Goal: Information Seeking & Learning: Learn about a topic

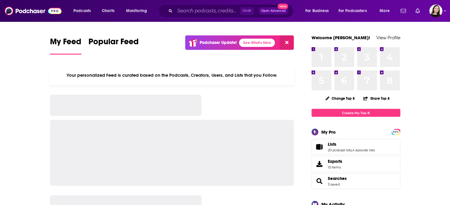
click at [208, 12] on input "Search podcasts, credits, & more..." at bounding box center [207, 10] width 65 height 9
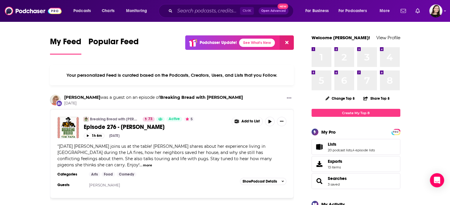
click at [209, 13] on input "Search podcasts, credits, & more..." at bounding box center [207, 10] width 65 height 9
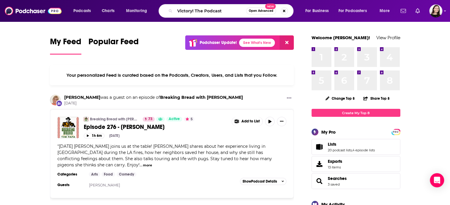
type input "Victory! The Podcast"
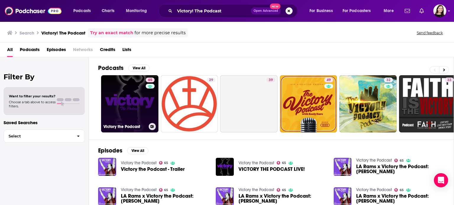
click at [140, 102] on link "65 Victory the Podcast" at bounding box center [129, 103] width 57 height 57
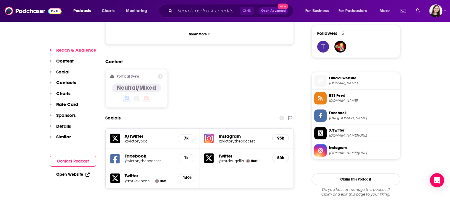
scroll to position [443, 0]
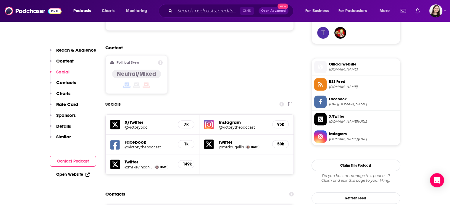
click at [230, 125] on h5 "@victorythepodcast" at bounding box center [242, 127] width 49 height 4
